Goal: Task Accomplishment & Management: Complete application form

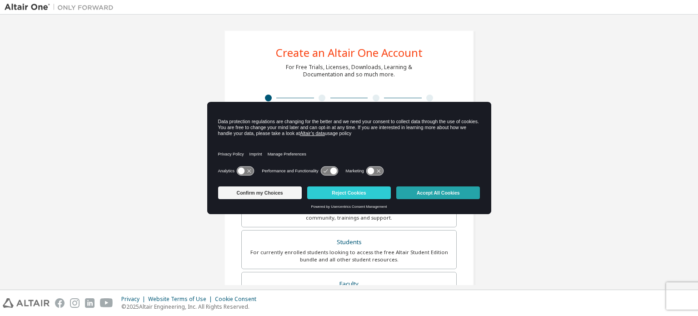
click at [423, 187] on button "Accept All Cookies" at bounding box center [438, 192] width 84 height 13
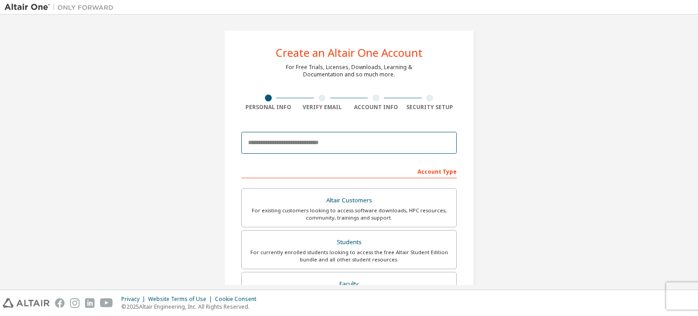
click at [355, 148] on input "email" at bounding box center [348, 143] width 215 height 22
type input "**********"
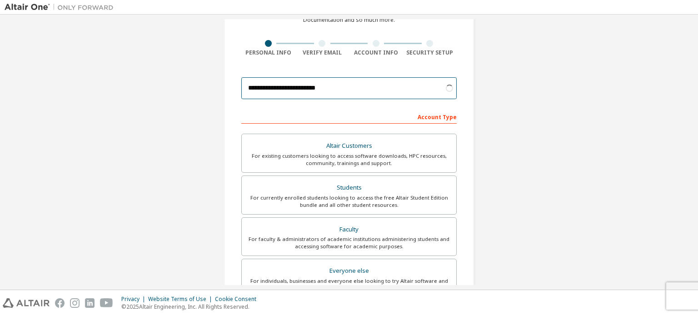
scroll to position [67, 0]
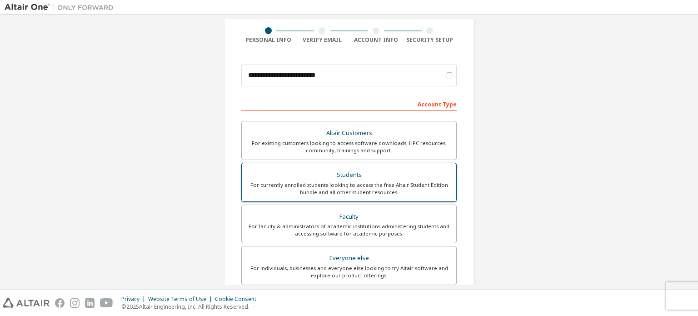
click at [347, 179] on div "Students" at bounding box center [348, 175] width 203 height 13
click at [435, 187] on div "For currently enrolled students looking to access the free Altair Student Editi…" at bounding box center [348, 188] width 203 height 15
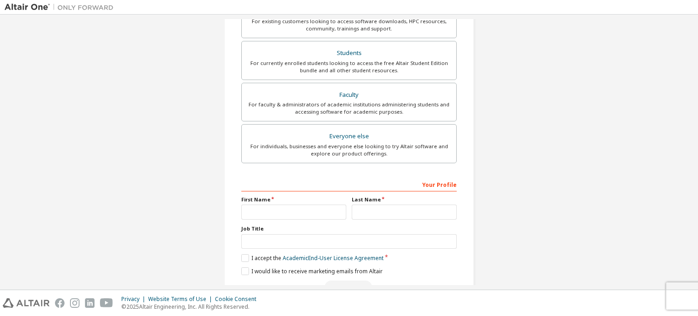
scroll to position [213, 0]
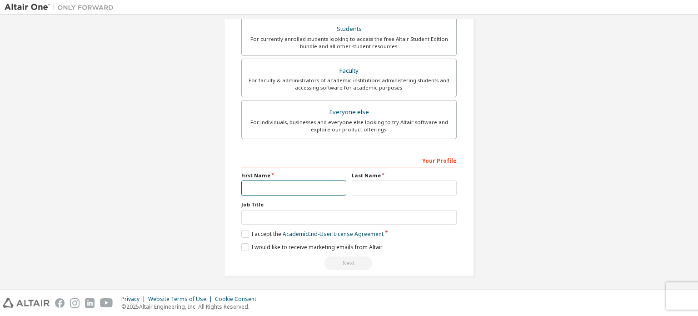
click at [330, 183] on input "text" at bounding box center [293, 187] width 105 height 15
type input "*****"
type input "******"
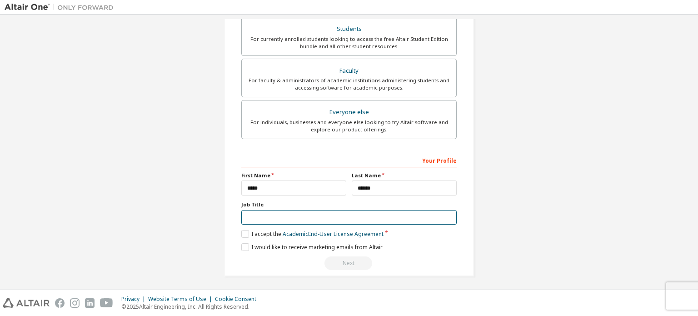
click at [326, 213] on input "text" at bounding box center [348, 217] width 215 height 15
type input "********"
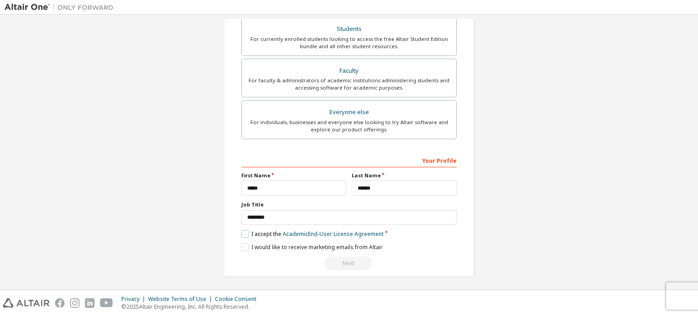
click at [263, 232] on label "I accept the Academic End-User License Agreement" at bounding box center [312, 234] width 142 height 8
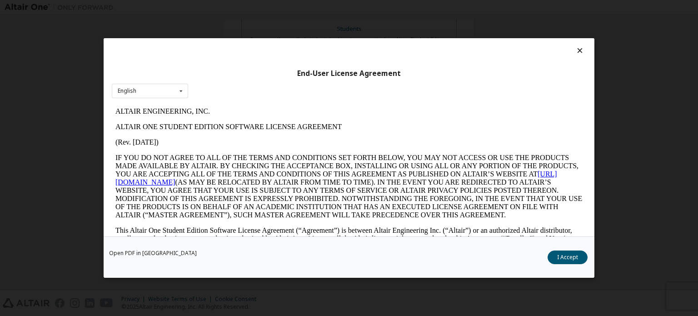
scroll to position [0, 0]
click at [571, 258] on button "I Accept" at bounding box center [567, 257] width 40 height 14
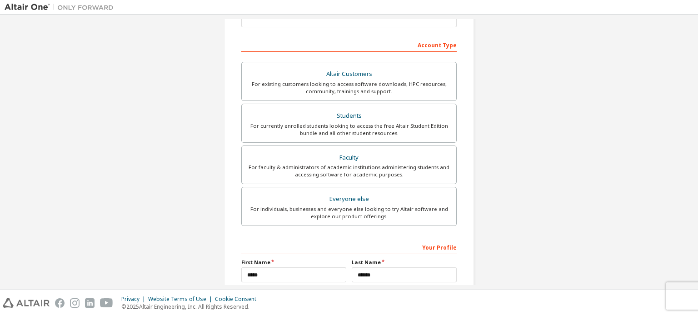
scroll to position [213, 0]
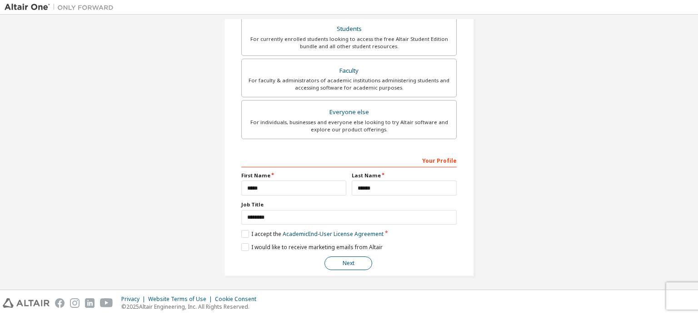
click at [350, 258] on button "Next" at bounding box center [348, 263] width 48 height 14
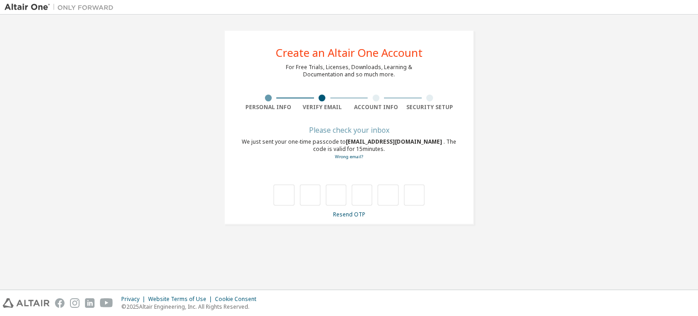
scroll to position [0, 0]
type input "*"
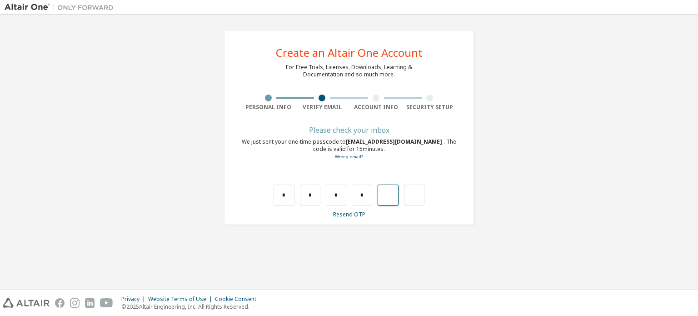
type input "*"
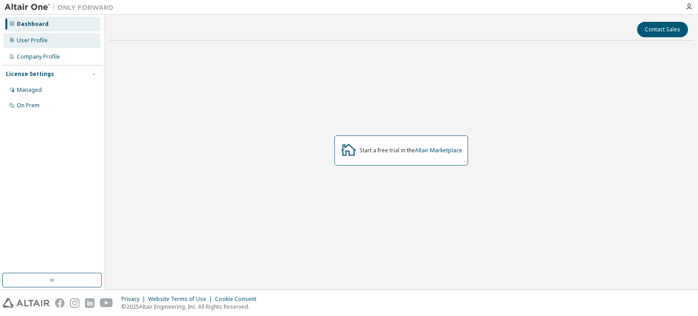
click at [81, 43] on div "User Profile" at bounding box center [52, 40] width 97 height 15
